Goal: Communication & Community: Answer question/provide support

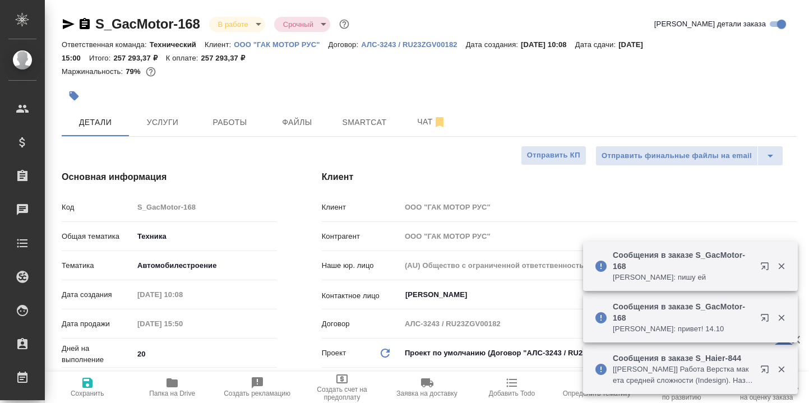
select select "RU"
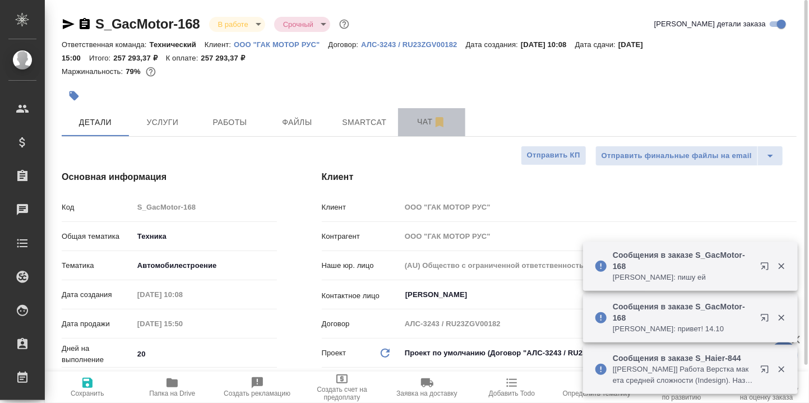
click at [424, 123] on span "Чат" at bounding box center [432, 122] width 54 height 14
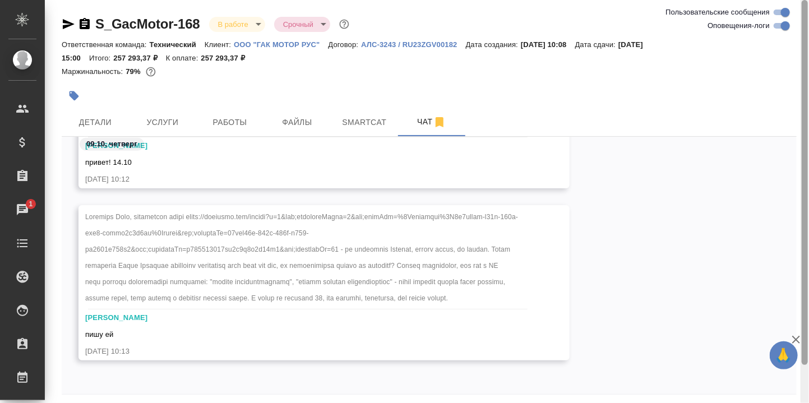
scroll to position [42, 0]
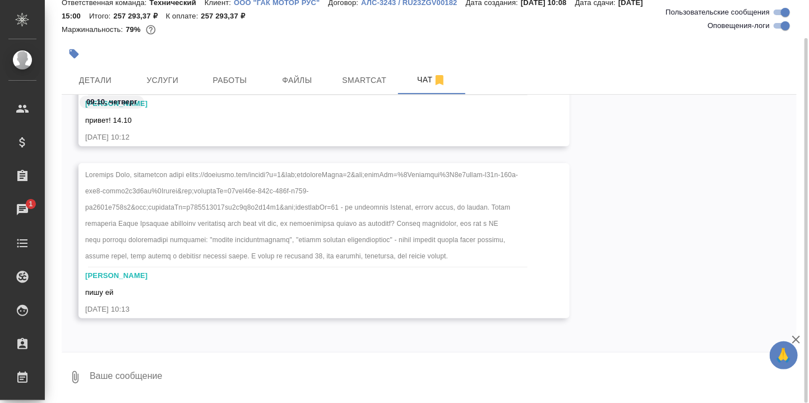
click at [172, 378] on textarea at bounding box center [443, 377] width 708 height 38
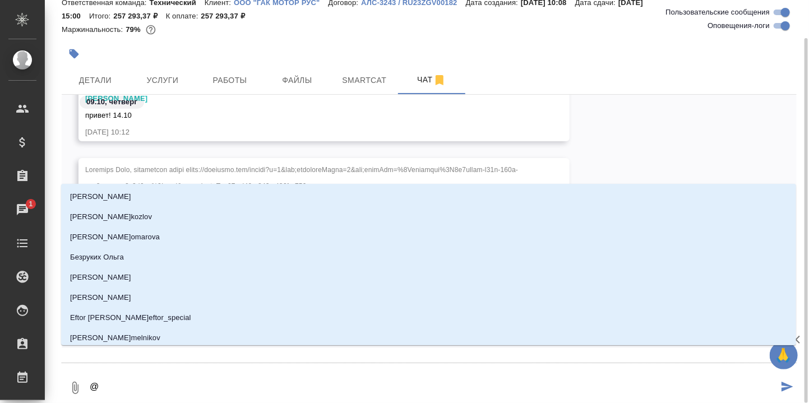
type textarea "@Ю"
type input "[PERSON_NAME]"
type textarea "@Юл"
type input "Юл"
type textarea "@Юли"
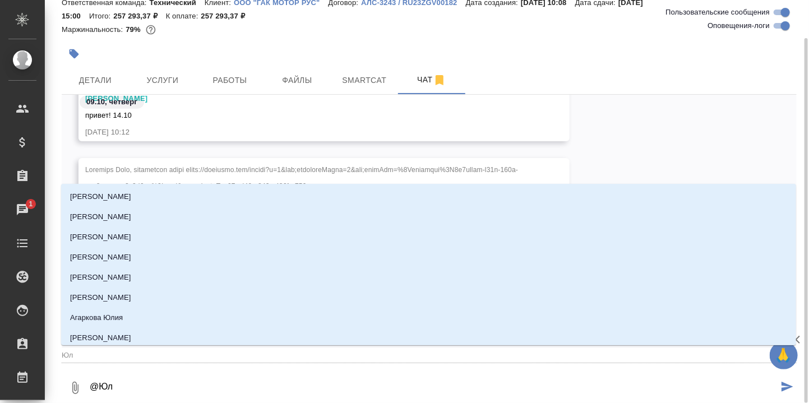
type input "Юли"
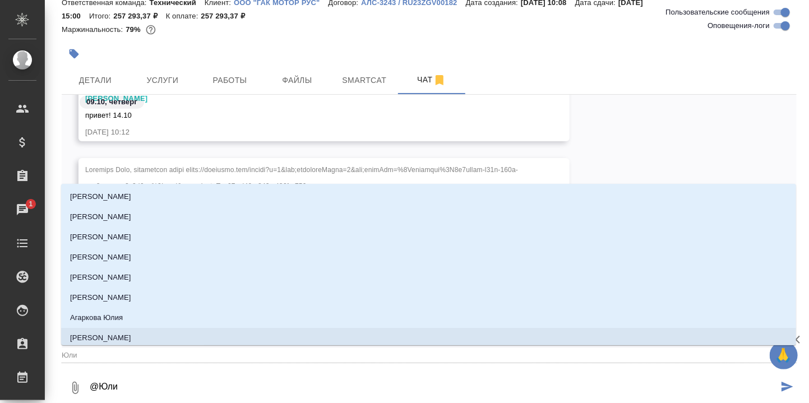
type textarea "@Юл"
type input "Юл"
type textarea "@Ю"
type input "Ю"
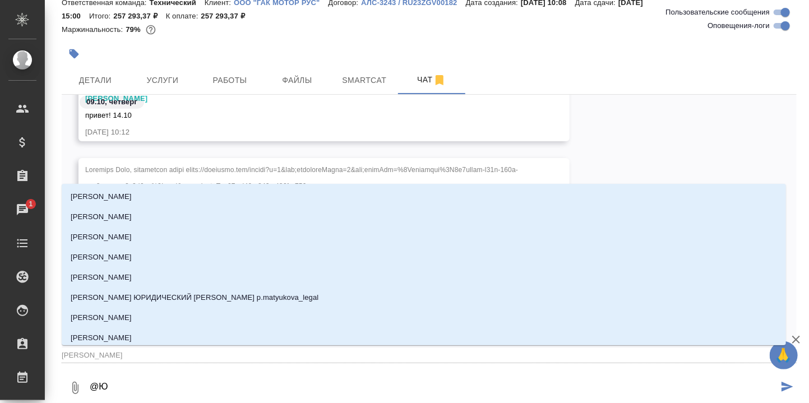
type textarea "@"
type textarea "@Б"
type input "Б"
type textarea "@Бе"
type input "Бе"
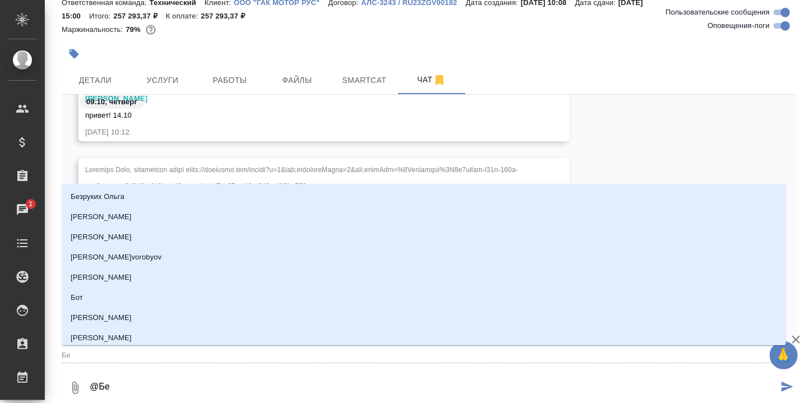
type textarea "@Бел"
type input "Бел"
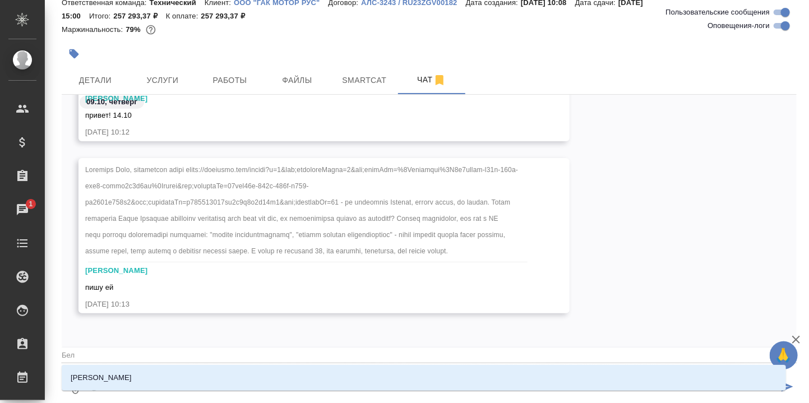
type textarea "@Беля"
type input "Беля"
type textarea "@Беляк"
type input "Беляк"
type textarea "@Беляко"
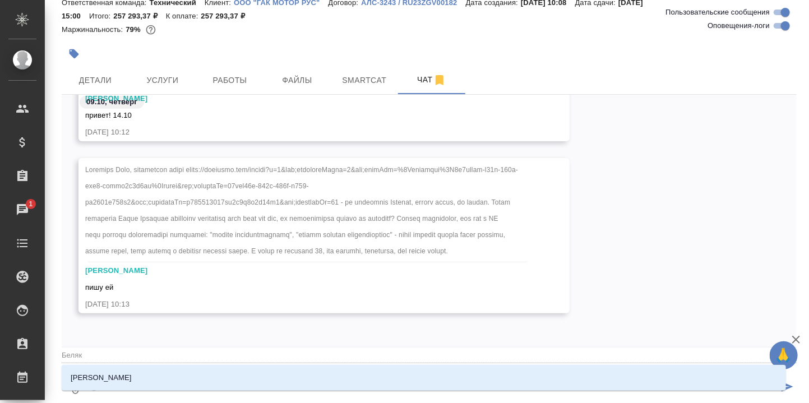
type input "Беляко"
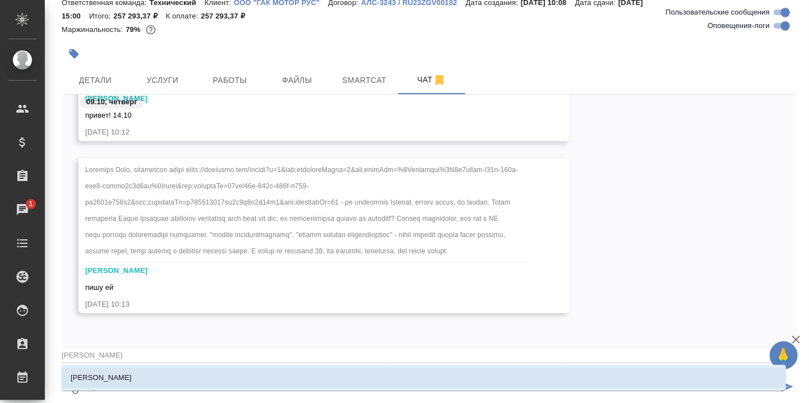
click at [114, 377] on p "[PERSON_NAME]" at bounding box center [101, 377] width 61 height 11
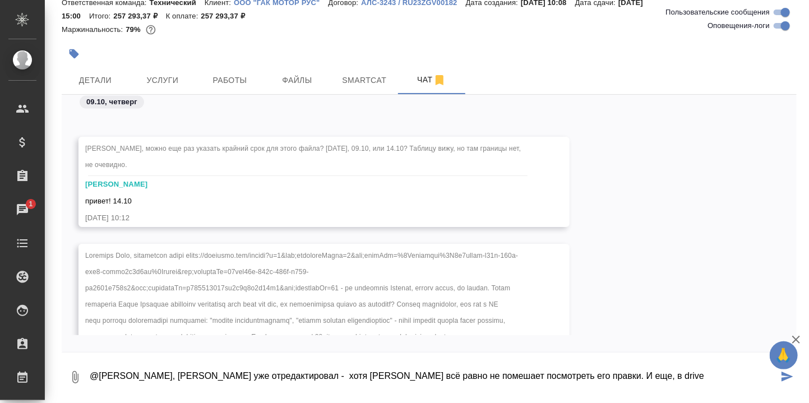
scroll to position [35069, 0]
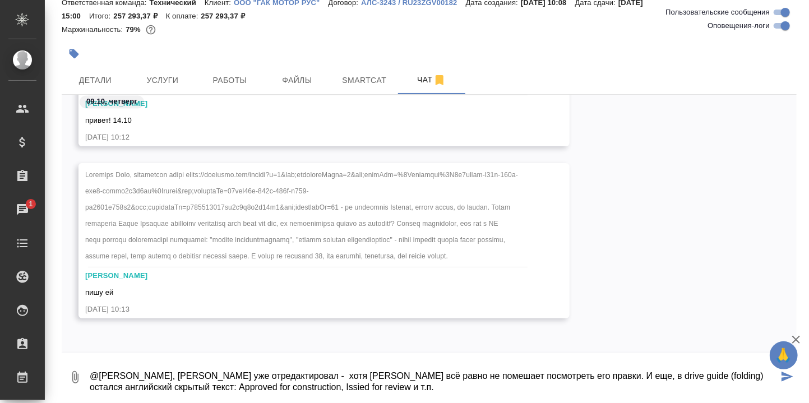
drag, startPoint x: 508, startPoint y: 375, endPoint x: 496, endPoint y: 376, distance: 12.3
click at [496, 376] on textarea "@Белякова Юлия, Роберт уже отредактировал - хотя Ольге всё равно не помешает по…" at bounding box center [434, 377] width 690 height 38
click at [462, 389] on textarea "@Белякова Юлия, Роберт уже отредактировал - хотя Ольге всё равно не помешает по…" at bounding box center [434, 377] width 690 height 38
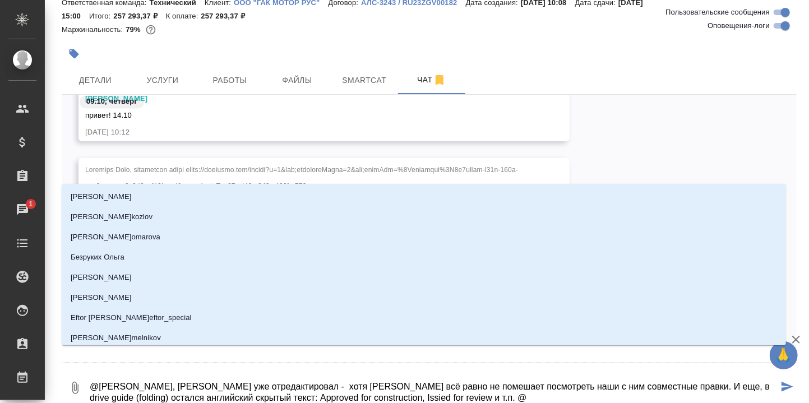
type textarea "@Белякова Юлия, Роберт уже отредактировал - хотя Ольге всё равно не помешает по…"
type input "З"
type textarea "@Белякова Юлия, Роберт уже отредактировал - хотя Ольге всё равно не помешает по…"
type input "За"
type textarea "@Белякова Юлия, Роберт уже отредактировал - хотя Ольге всё равно не помешает по…"
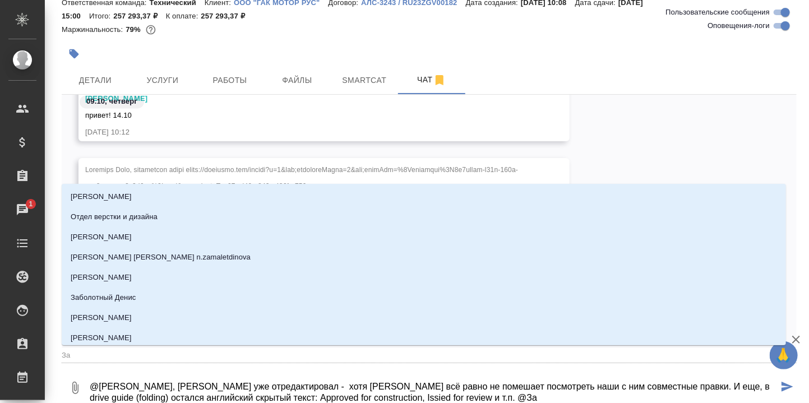
type input "Заб"
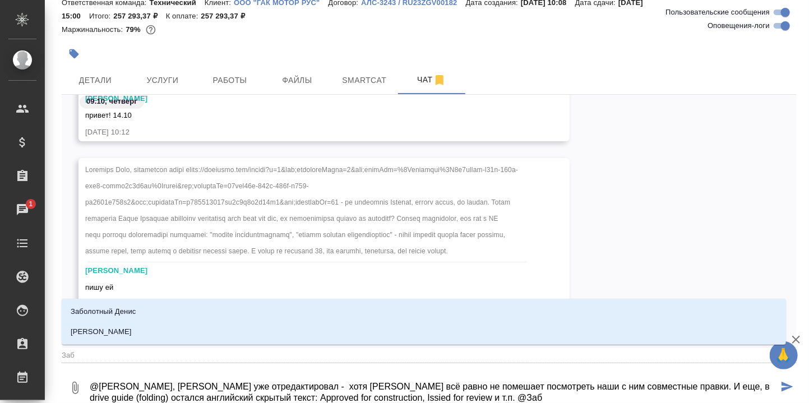
type textarea "@Белякова Юлия, Роберт уже отредактировал - хотя Ольге всё равно не помешает по…"
type input "Забо"
type textarea "@Белякова Юлия, Роберт уже отредактировал - хотя Ольге всё равно не помешает по…"
type input "Забор"
type textarea "@Белякова Юлия, Роберт уже отредактировал - хотя Ольге всё равно не помешает по…"
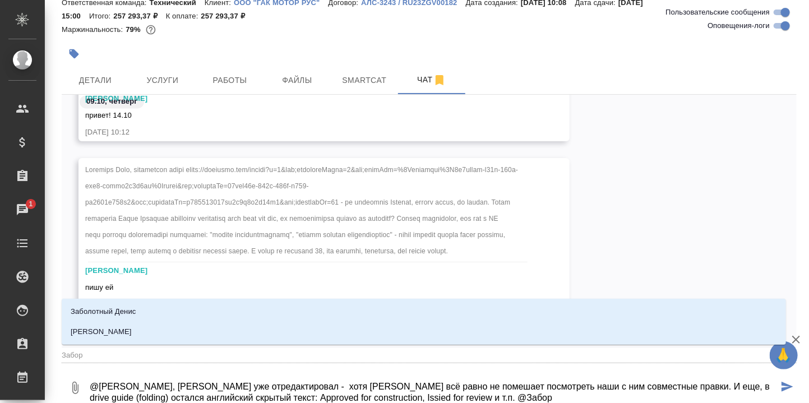
type input "Заборо"
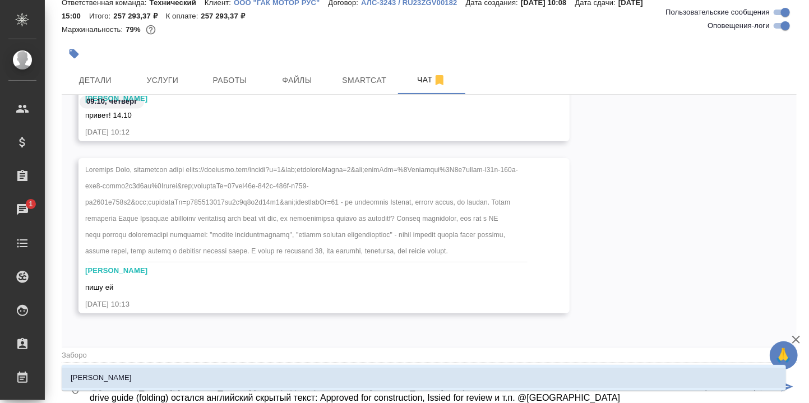
click at [167, 374] on li "[PERSON_NAME]" at bounding box center [424, 378] width 724 height 20
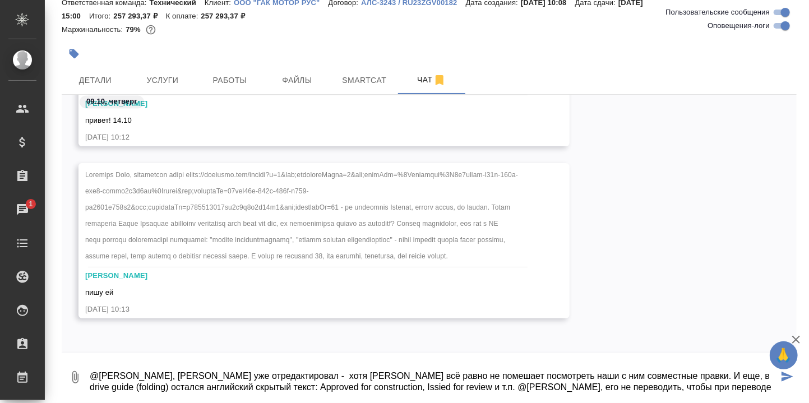
scroll to position [7, 0]
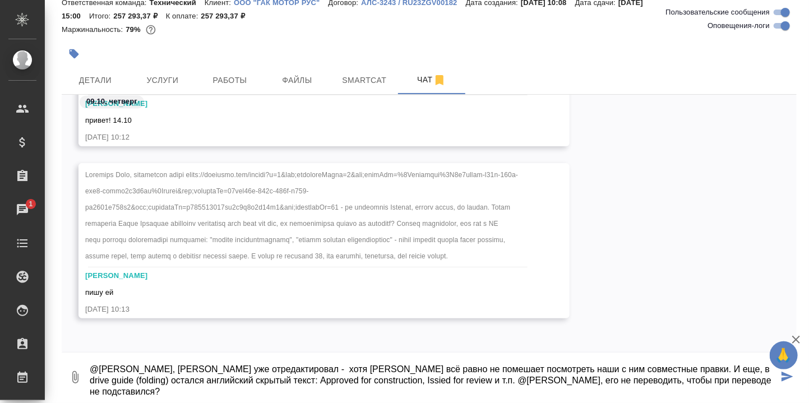
type textarea "@Белякова Юлия, Роберт уже отредактировал - хотя Ольге всё равно не помешает по…"
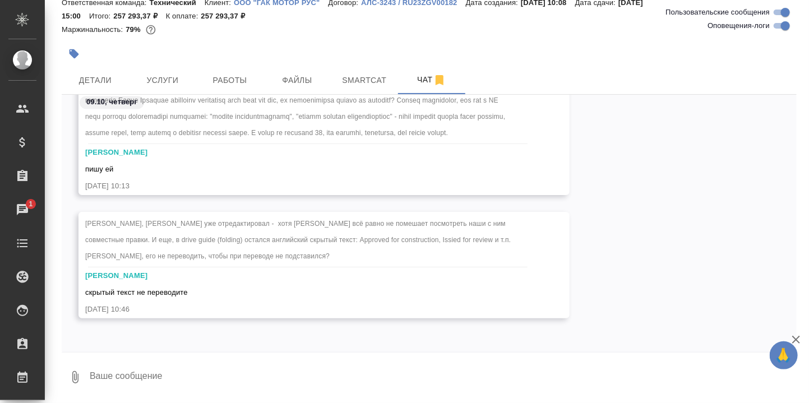
scroll to position [35193, 0]
type textarea "Спасибо!"
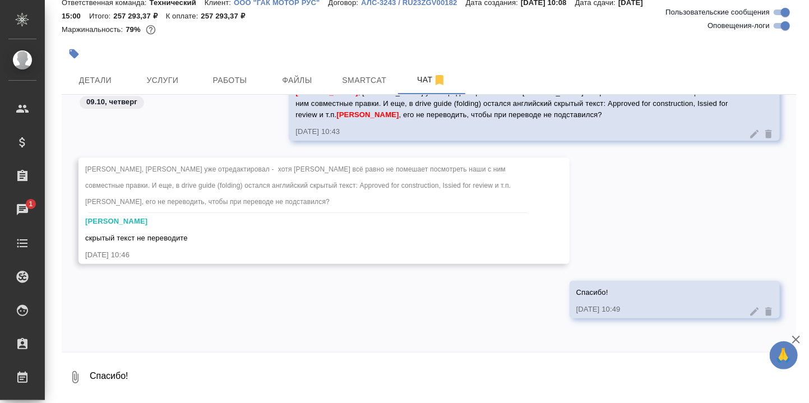
click at [202, 368] on textarea "Спасибо!" at bounding box center [443, 377] width 708 height 38
type textarea "И"
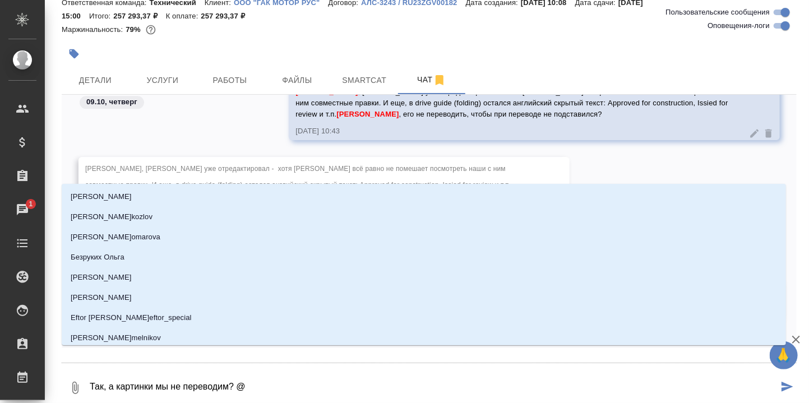
type textarea "Так, а картинки мы не переводим? @Б"
type input "Б"
type textarea "Так, а картинки мы не переводим? @Бе"
type input "Бе"
type textarea "Так, а картинки мы не переводим? @Бед"
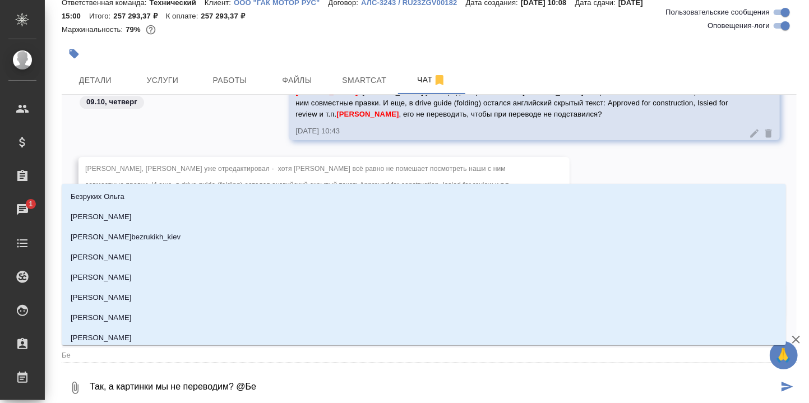
type input "Бед"
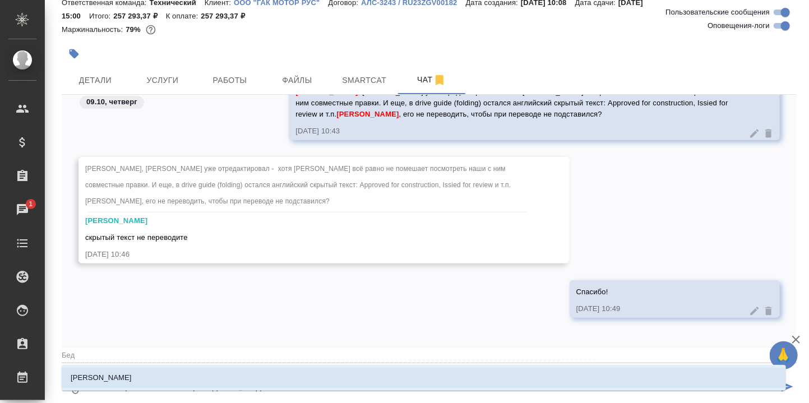
type textarea "Так, а картинки мы не переводим? @Бедя"
type input "Бедя"
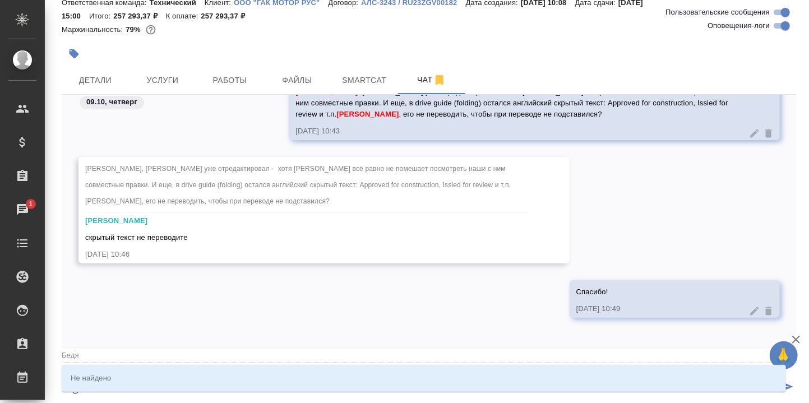
type textarea "Так, а картинки мы не переводим? @Бед"
type input "Бед"
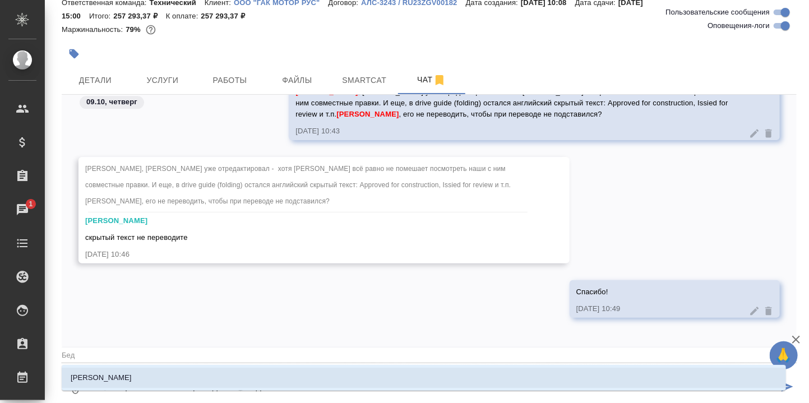
type textarea "Так, а картинки мы не переводим? @Бе"
type input "Бе"
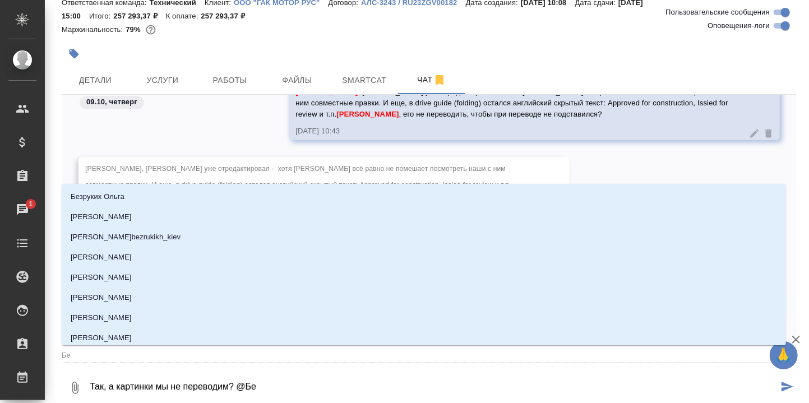
type textarea "Так, а картинки мы не переводим? @Бел"
type input "Бел"
type textarea "Так, а картинки мы не переводим? @Беля"
type input "Беля"
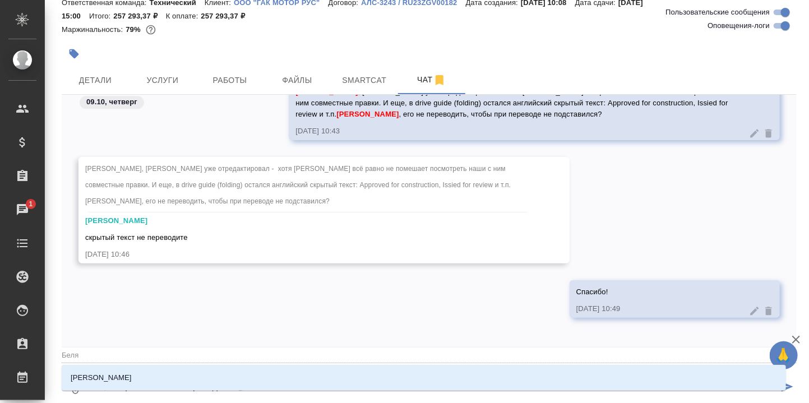
click at [126, 379] on li "[PERSON_NAME]" at bounding box center [424, 378] width 724 height 20
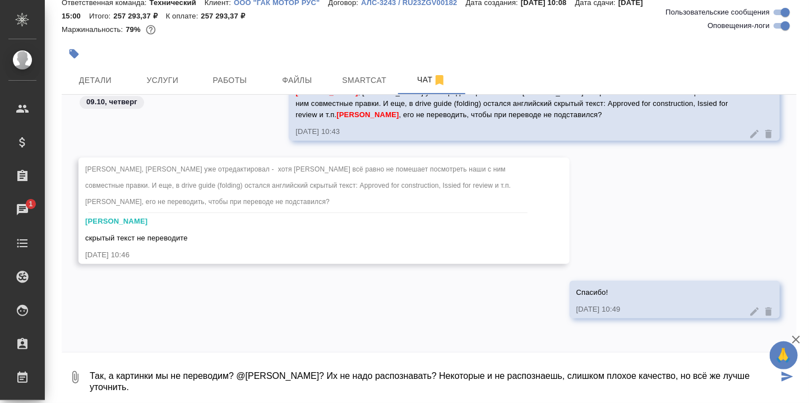
type textarea "Так, а картинки мы не переводим? @Белякова Юлия? Их не надо распознавать? Некот…"
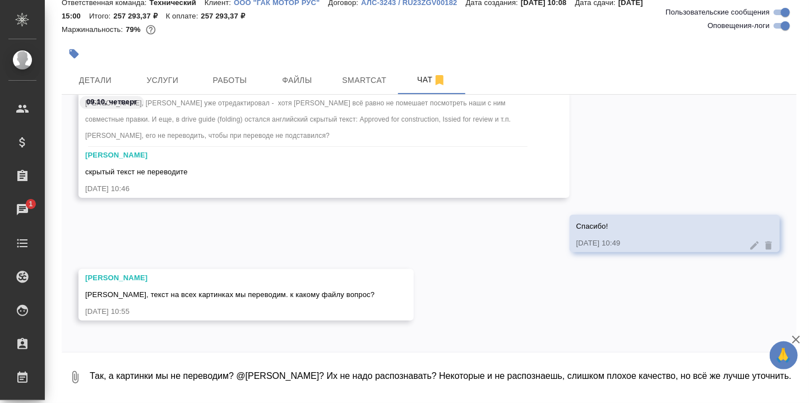
scroll to position [35392, 0]
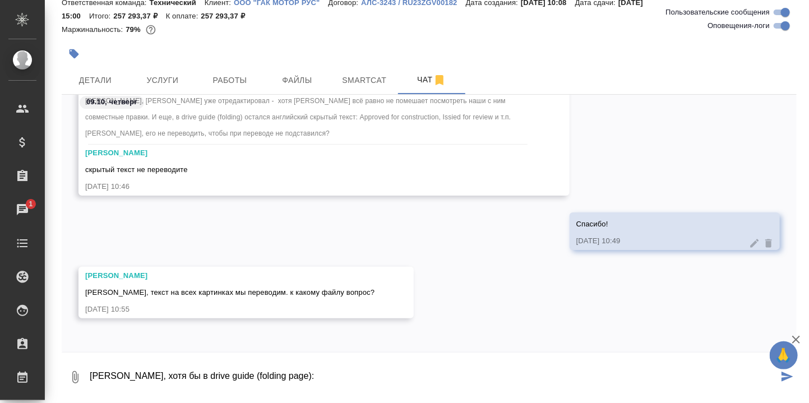
paste textarea
type textarea "Саша, хотя бы в drive guide (folding page):"
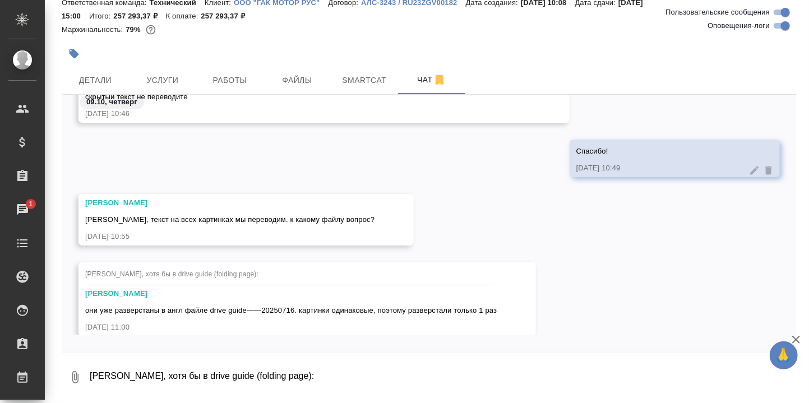
scroll to position [35484, 0]
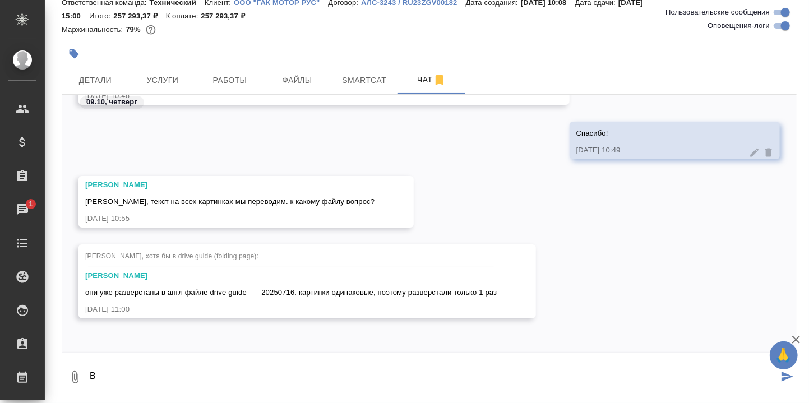
type textarea "B"
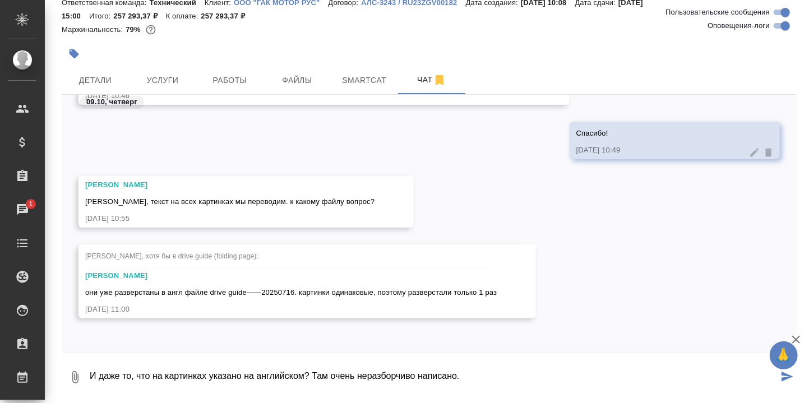
type textarea "И даже то, что на картинках указано на английском? Там очень неразборчиво напис…"
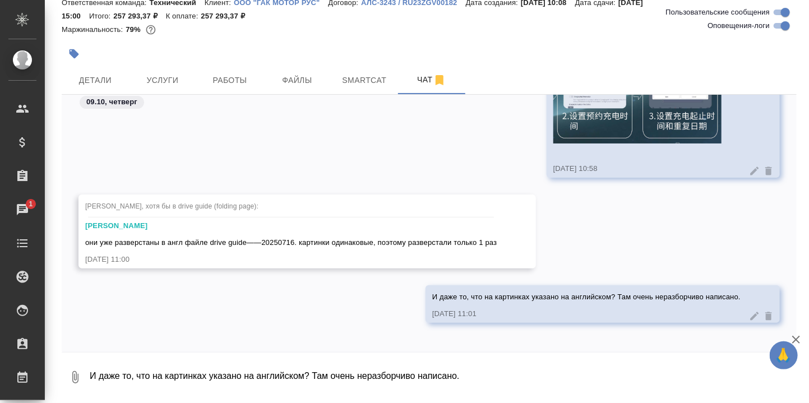
scroll to position [35793, 0]
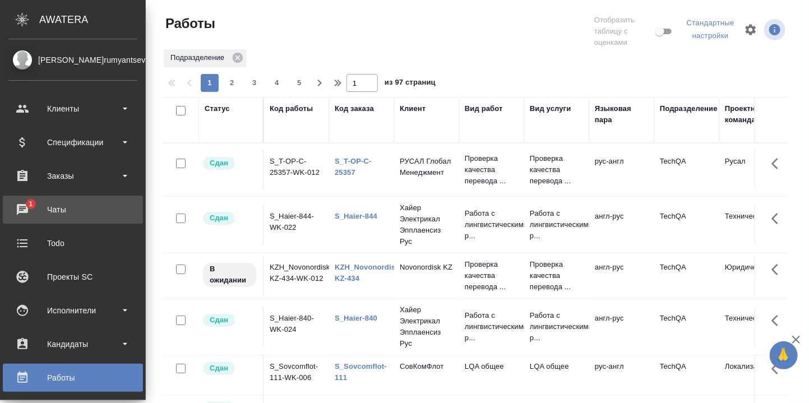
click at [22, 203] on div "Чаты" at bounding box center [72, 209] width 129 height 17
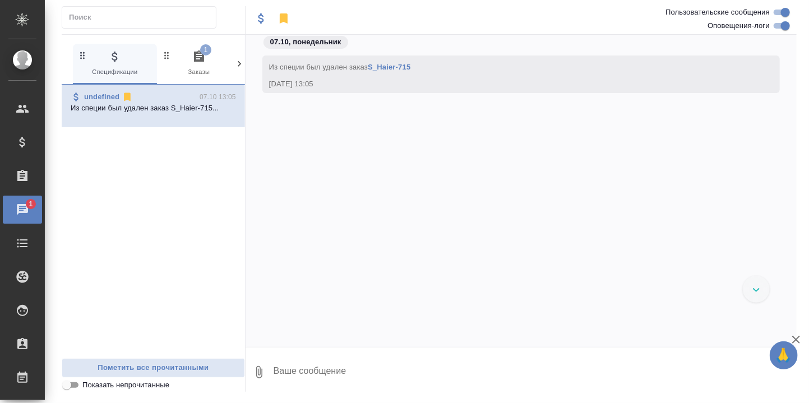
click at [238, 62] on icon at bounding box center [239, 63] width 11 height 11
click at [67, 61] on icon at bounding box center [67, 63] width 11 height 11
click at [198, 52] on icon "button" at bounding box center [199, 55] width 10 height 11
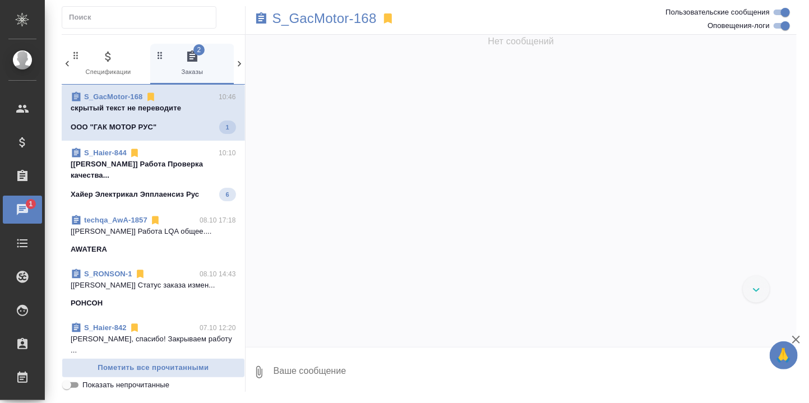
scroll to position [17849, 0]
